Goal: Information Seeking & Learning: Check status

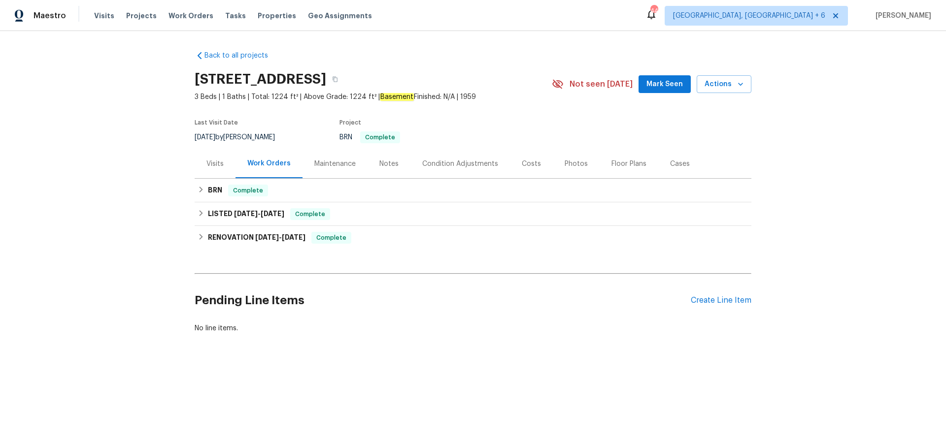
click at [541, 166] on div "Costs" at bounding box center [531, 163] width 43 height 29
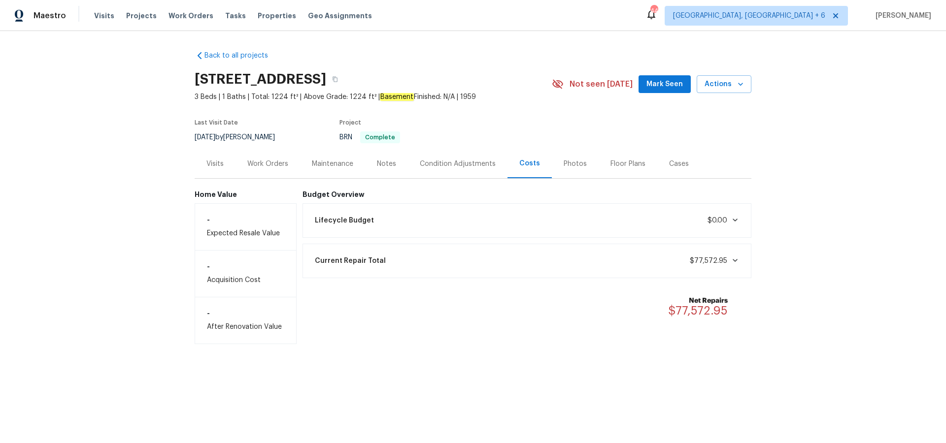
click at [222, 163] on div "Visits" at bounding box center [214, 164] width 17 height 10
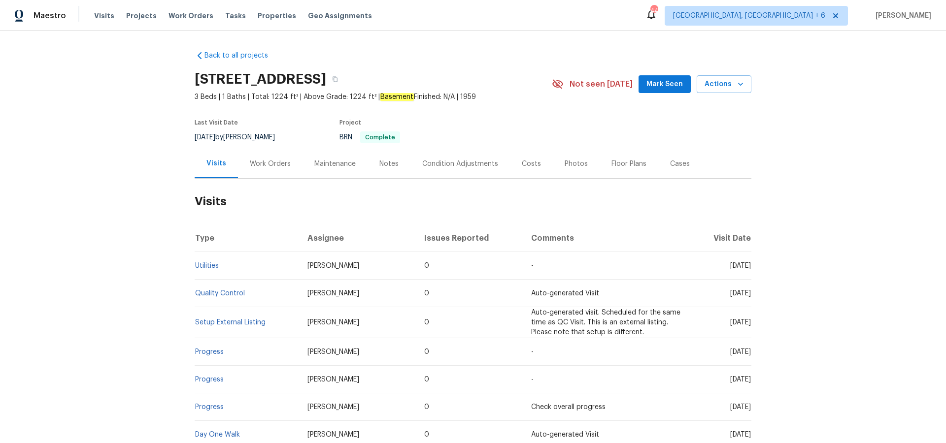
click at [272, 164] on div "Work Orders" at bounding box center [270, 164] width 41 height 10
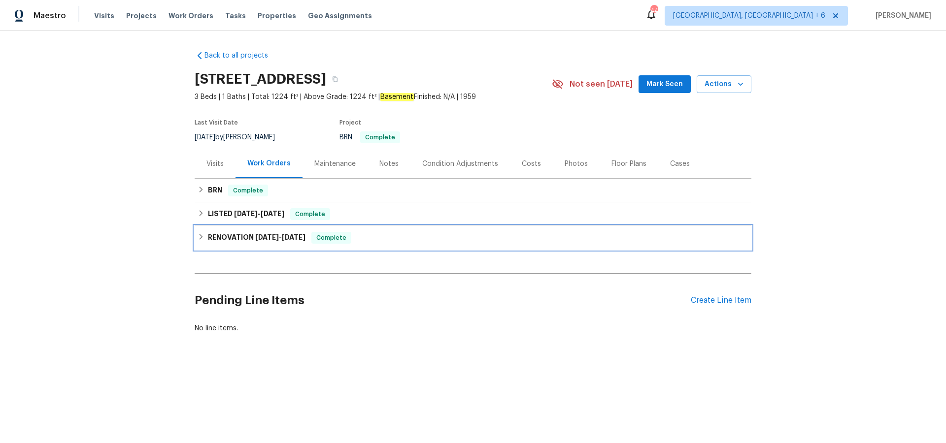
click at [248, 236] on h6 "RENOVATION [DATE] - [DATE]" at bounding box center [257, 238] width 98 height 12
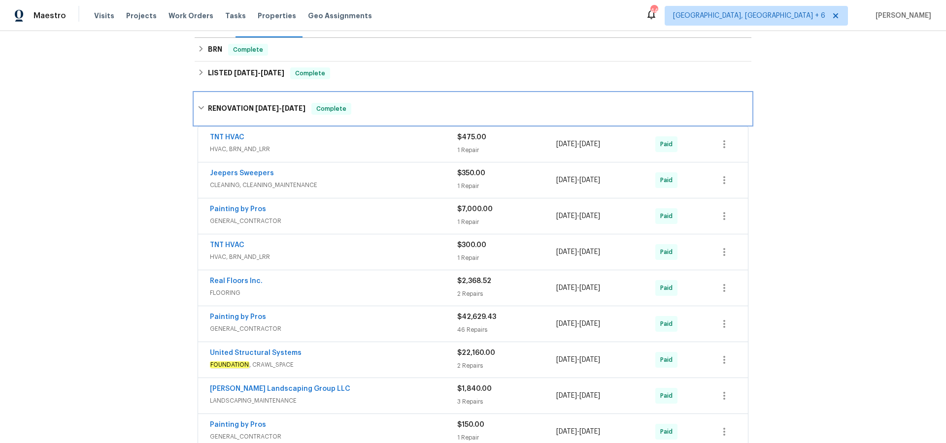
scroll to position [147, 0]
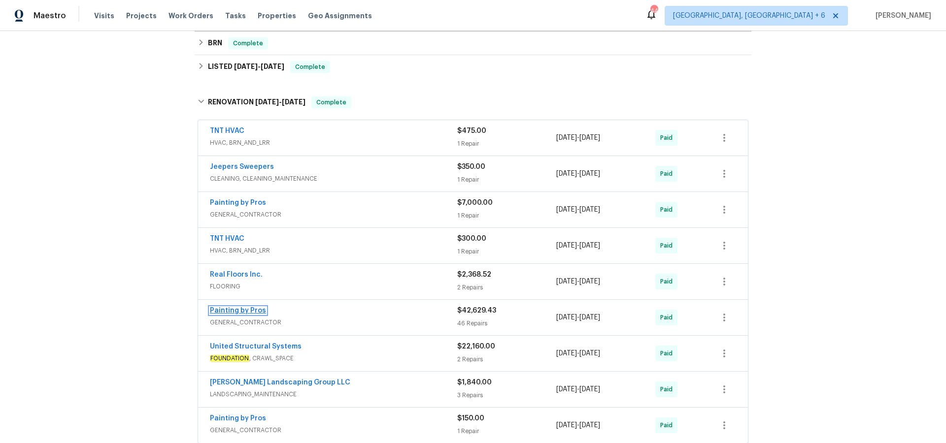
click at [245, 308] on link "Painting by Pros" at bounding box center [238, 310] width 56 height 7
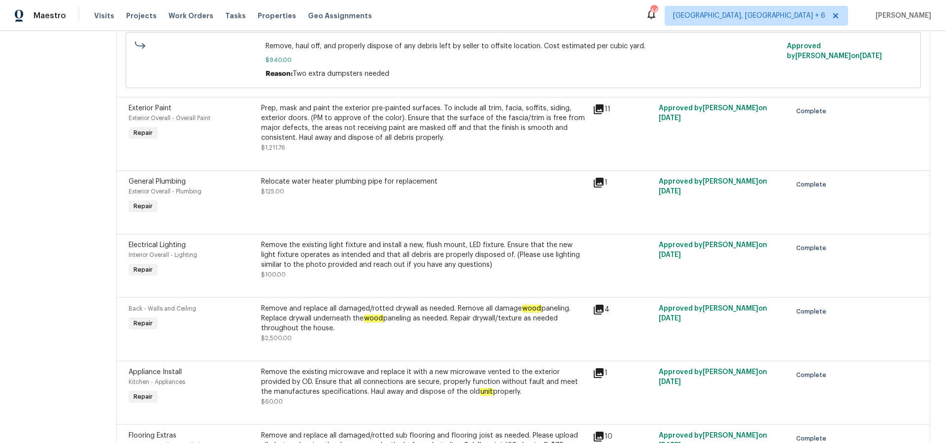
scroll to position [1793, 0]
